Goal: Task Accomplishment & Management: Manage account settings

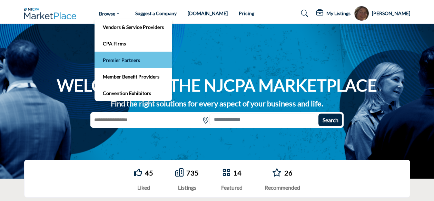
click at [123, 56] on link "Premier Partners" at bounding box center [133, 60] width 71 height 10
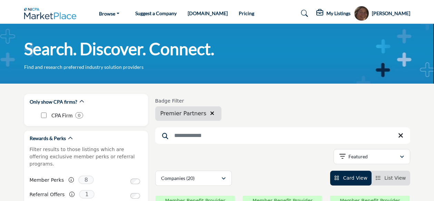
click at [178, 137] on input "Search Keyword" at bounding box center [282, 136] width 255 height 17
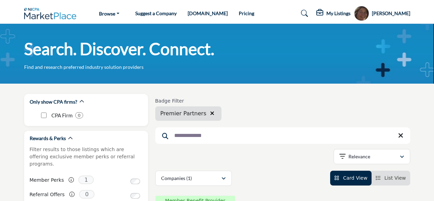
type input "**********"
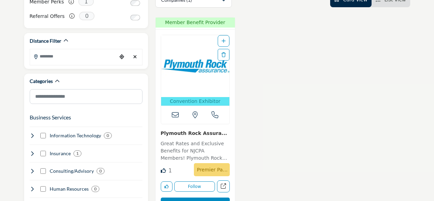
scroll to position [180, 0]
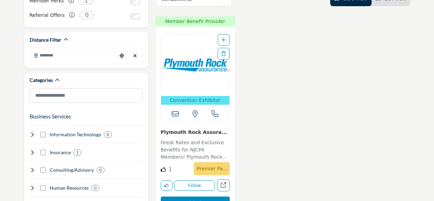
click at [194, 72] on img "Open Listing in new tab" at bounding box center [195, 65] width 68 height 62
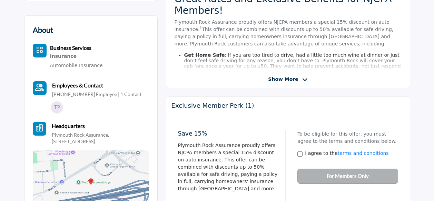
scroll to position [226, 0]
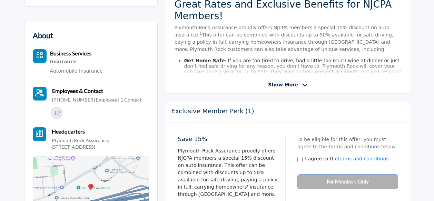
click at [280, 82] on span "Show More" at bounding box center [283, 84] width 30 height 7
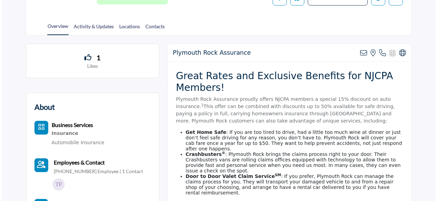
scroll to position [150, 0]
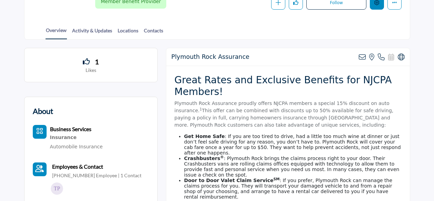
click at [379, 4] on icon "Edit company" at bounding box center [376, 2] width 5 height 5
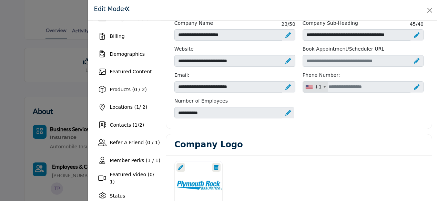
scroll to position [54, 0]
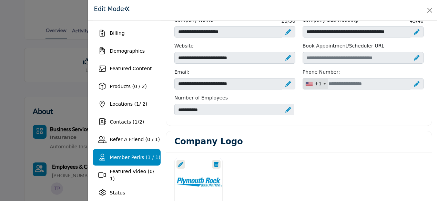
click at [120, 158] on span "Member Perks (1 / 1)" at bounding box center [135, 158] width 51 height 6
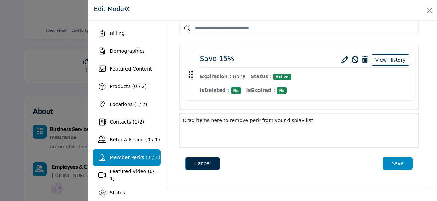
click at [345, 58] on icon at bounding box center [344, 60] width 7 height 7
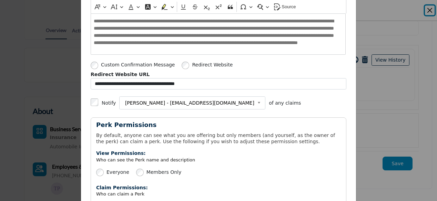
scroll to position [234, 0]
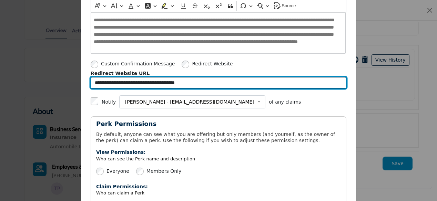
drag, startPoint x: 198, startPoint y: 80, endPoint x: 72, endPoint y: 83, distance: 126.6
click at [72, 83] on div "**********" at bounding box center [218, 100] width 437 height 201
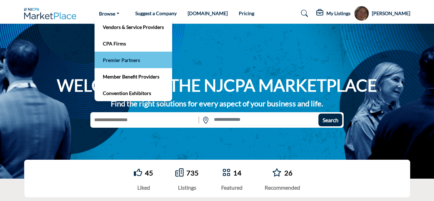
click at [120, 58] on link "Premier Partners" at bounding box center [133, 60] width 71 height 10
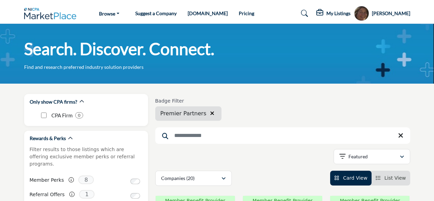
click at [178, 137] on input "Search Keyword" at bounding box center [282, 136] width 255 height 17
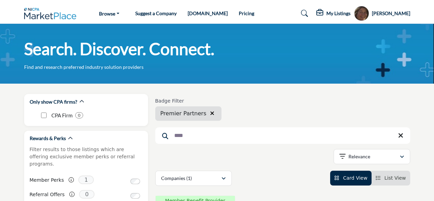
click at [190, 138] on input "****" at bounding box center [282, 136] width 255 height 17
type input "**********"
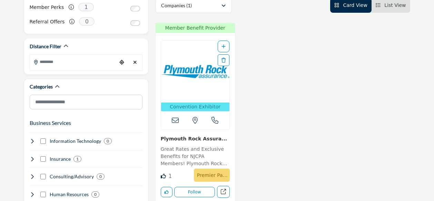
scroll to position [167, 0]
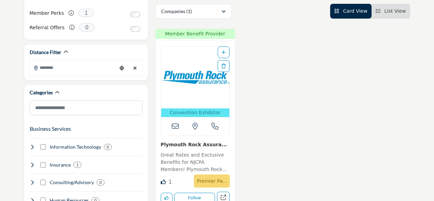
click at [190, 80] on img "Open Listing in new tab" at bounding box center [195, 78] width 68 height 62
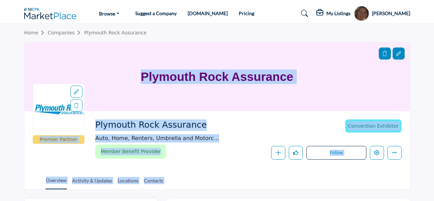
click at [316, 129] on div "Plymouth Rock Assurance Auto, Home, Renters, Umbrella and Motorc..." at bounding box center [218, 131] width 247 height 23
click at [224, 156] on div "Follow Following Message Recommend Add to My Suppliers Claim Listing Report Pag…" at bounding box center [301, 153] width 199 height 14
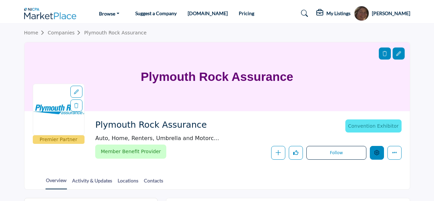
click at [376, 154] on icon "Edit company" at bounding box center [376, 152] width 5 height 5
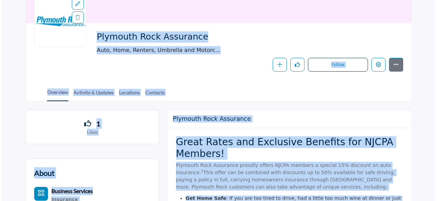
scroll to position [97, 0]
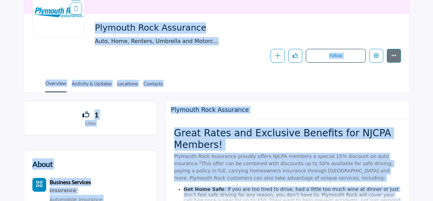
click at [388, 82] on div "Overview Activity & Updates Locations Contacts" at bounding box center [225, 81] width 368 height 21
click at [389, 82] on div "Overview Activity & Updates Locations Contacts" at bounding box center [225, 81] width 368 height 21
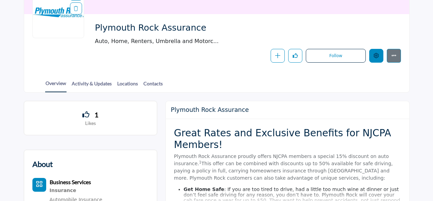
click at [377, 56] on icon "Edit company" at bounding box center [376, 55] width 5 height 5
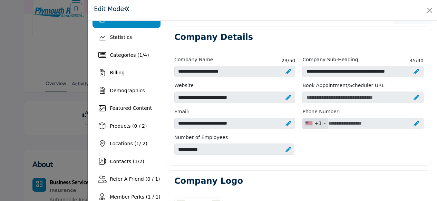
scroll to position [17, 0]
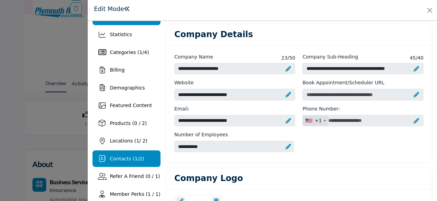
click at [125, 156] on span "Contacts ( 1 / 2 )" at bounding box center [127, 159] width 34 height 6
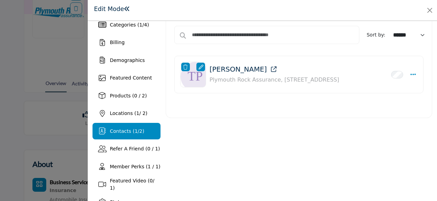
scroll to position [46, 0]
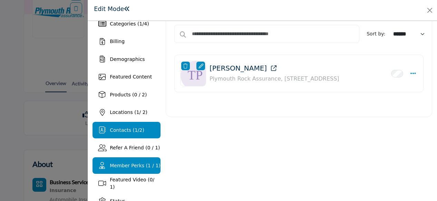
click at [135, 169] on div "Member Perks (1 / 1)" at bounding box center [135, 165] width 51 height 7
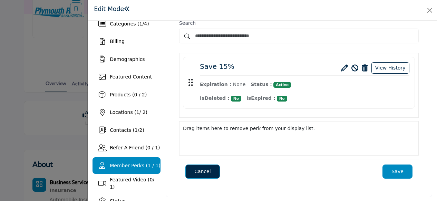
click at [342, 65] on icon at bounding box center [344, 68] width 7 height 7
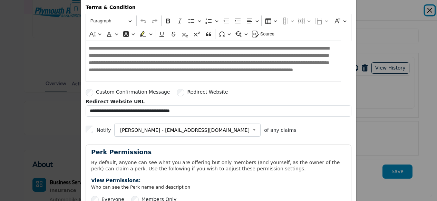
scroll to position [206, 0]
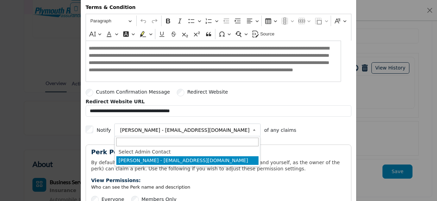
click at [148, 129] on span "Chris West - cwest@plymouthrock.com" at bounding box center [184, 130] width 129 height 8
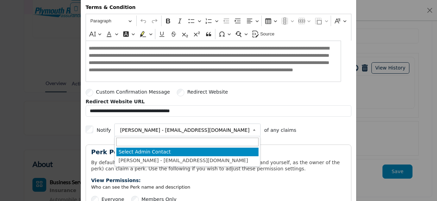
click at [157, 150] on li "Select Admin Contact" at bounding box center [187, 152] width 142 height 9
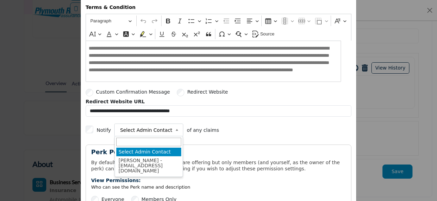
click at [175, 127] on b at bounding box center [178, 130] width 6 height 9
click at [150, 149] on li "Select Admin Contact" at bounding box center [148, 152] width 65 height 9
click at [175, 126] on b at bounding box center [178, 130] width 6 height 9
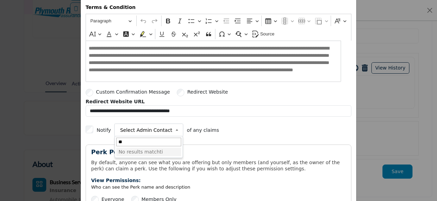
type input "*"
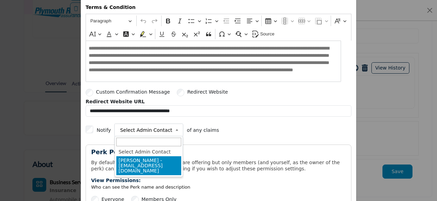
click at [146, 164] on li "Chris West - cwest@plymouthrock.com" at bounding box center [148, 166] width 65 height 19
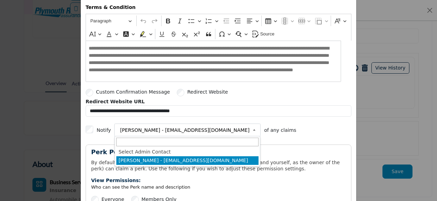
click at [171, 126] on span "Chris West - cwest@plymouthrock.com" at bounding box center [184, 130] width 129 height 8
click at [154, 162] on li "Chris West - cwest@plymouthrock.com" at bounding box center [187, 161] width 142 height 9
click at [252, 126] on b at bounding box center [255, 130] width 6 height 9
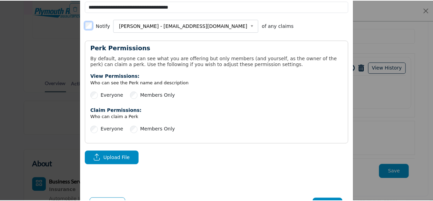
scroll to position [336, 0]
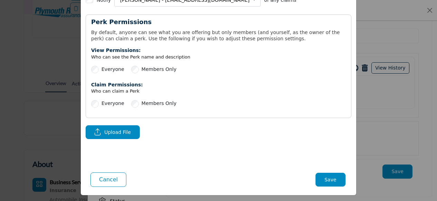
click at [333, 175] on button "Save" at bounding box center [330, 180] width 30 height 14
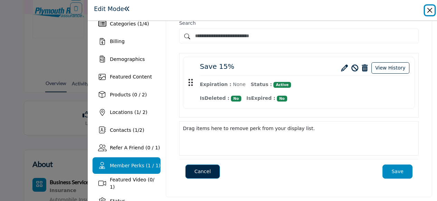
click at [430, 9] on button "Close" at bounding box center [430, 11] width 10 height 10
